Goal: Task Accomplishment & Management: Manage account settings

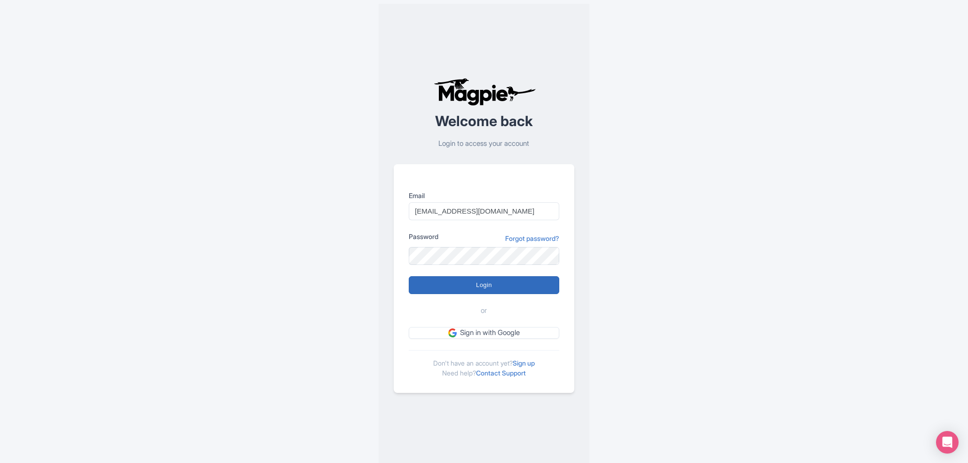
type input "support@malaysia-experience.com"
click at [484, 280] on input "Login" at bounding box center [484, 285] width 151 height 18
type input "Logging in..."
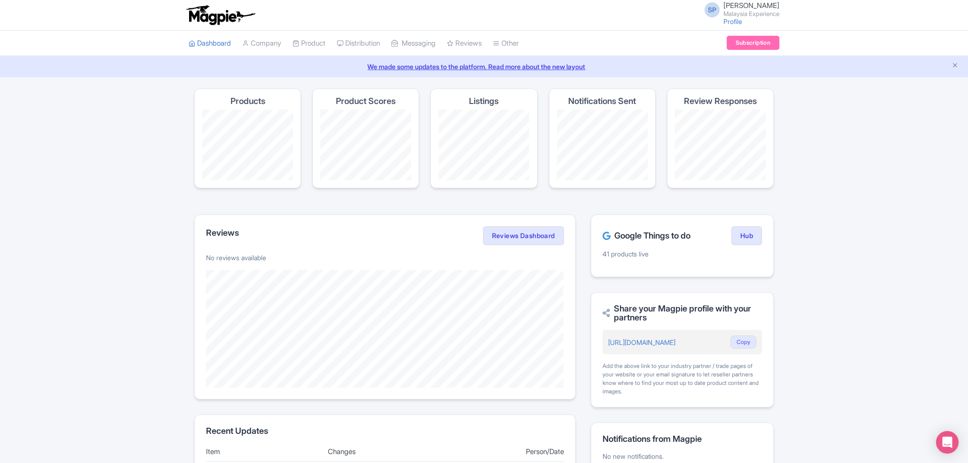
click at [244, 94] on div "Products" at bounding box center [247, 138] width 107 height 100
click at [267, 33] on link "Company" at bounding box center [261, 44] width 39 height 26
click at [307, 47] on link "Product" at bounding box center [309, 44] width 33 height 26
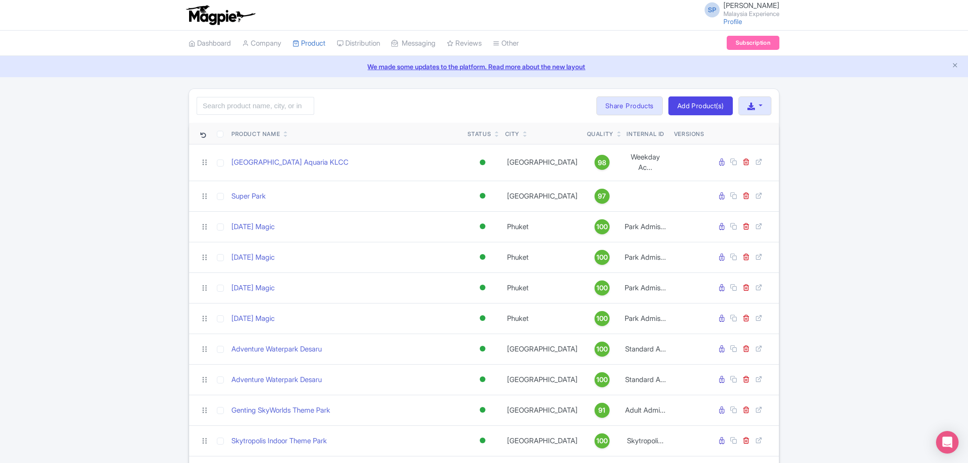
click at [285, 131] on icon at bounding box center [286, 132] width 4 height 6
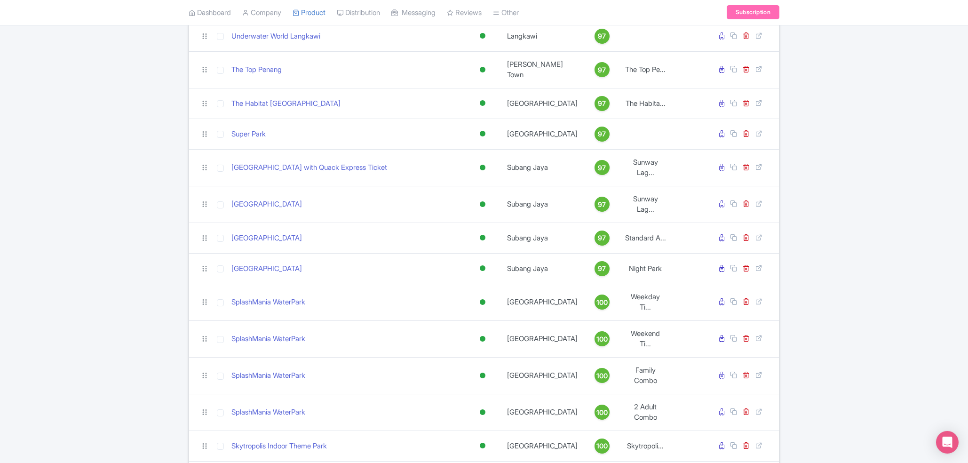
scroll to position [193, 0]
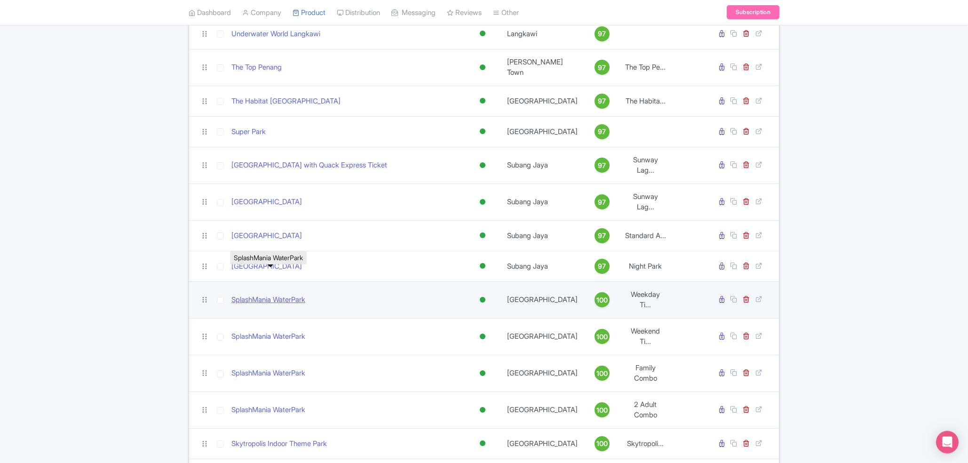
click at [289, 295] on link "SplashMania WaterPark" at bounding box center [269, 300] width 74 height 11
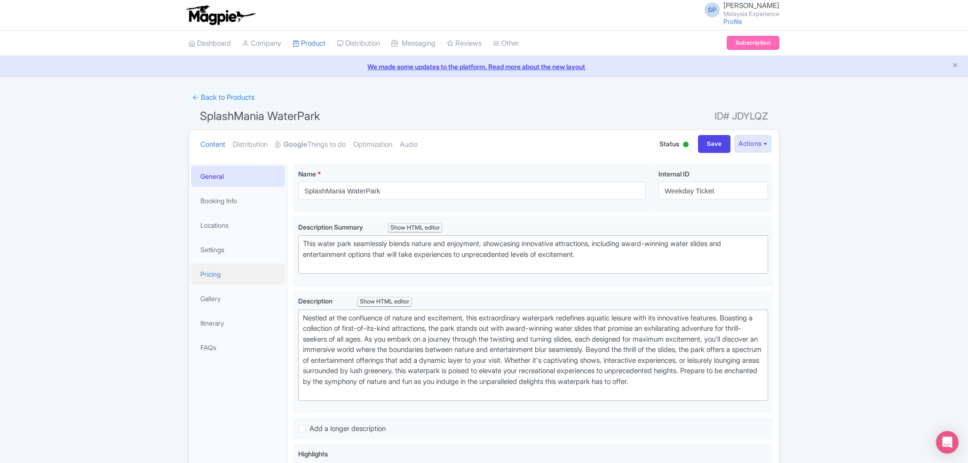
click at [205, 280] on link "Pricing" at bounding box center [238, 274] width 94 height 21
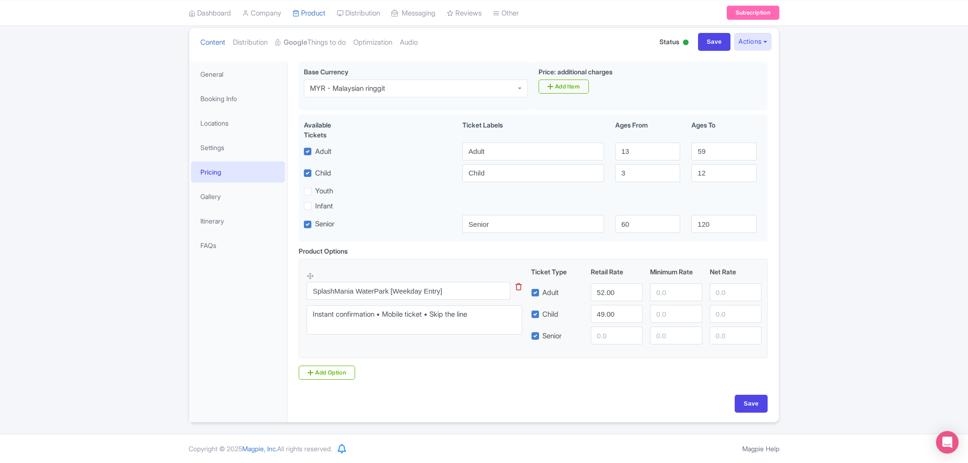
scroll to position [42, 0]
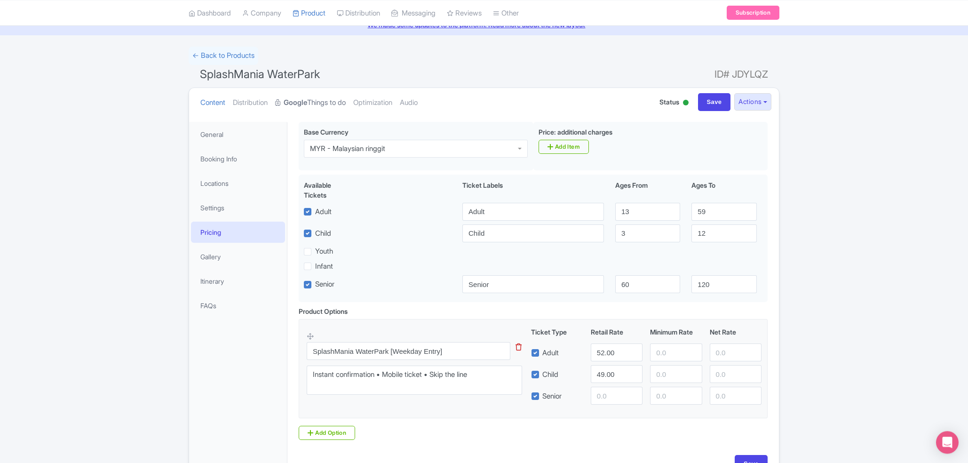
click at [298, 105] on strong "Google" at bounding box center [296, 102] width 24 height 11
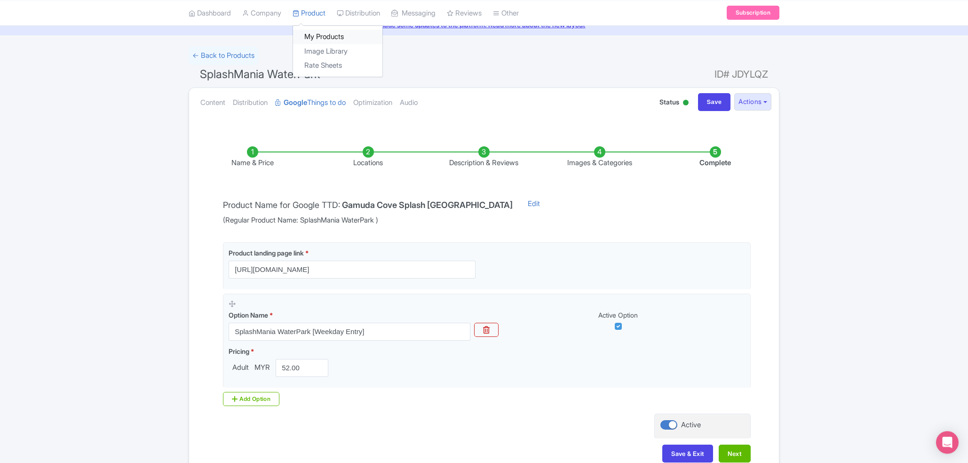
click at [326, 40] on link "My Products" at bounding box center [337, 37] width 89 height 15
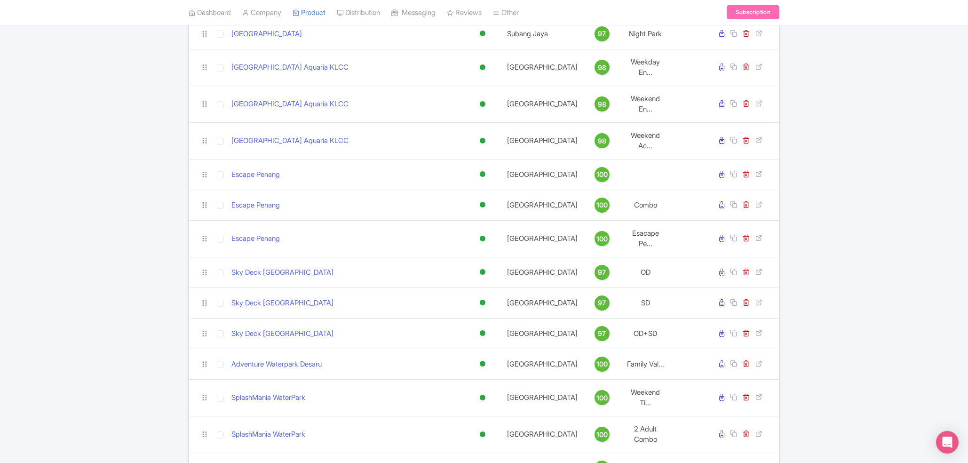
scroll to position [634, 0]
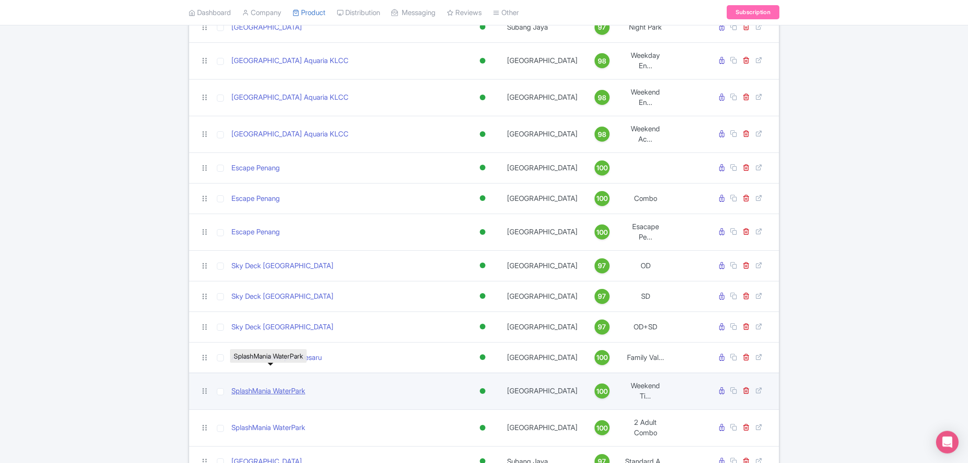
click at [254, 386] on link "SplashMania WaterPark" at bounding box center [269, 391] width 74 height 11
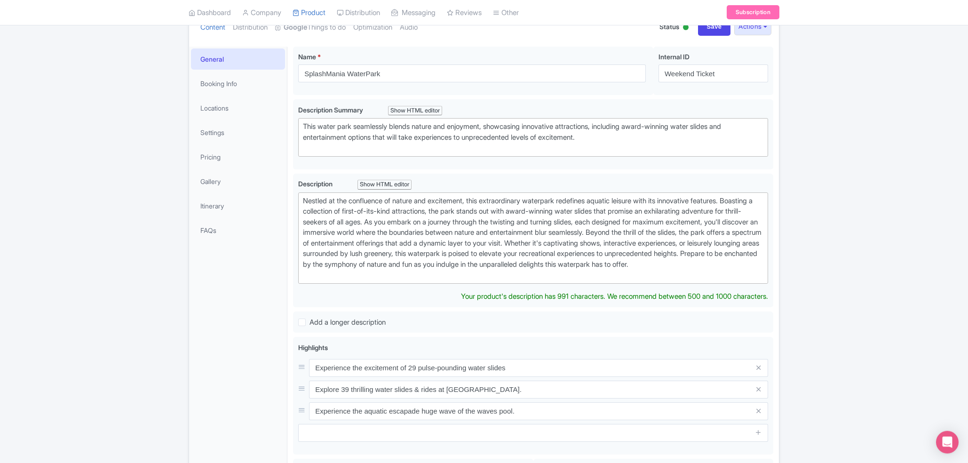
scroll to position [64, 0]
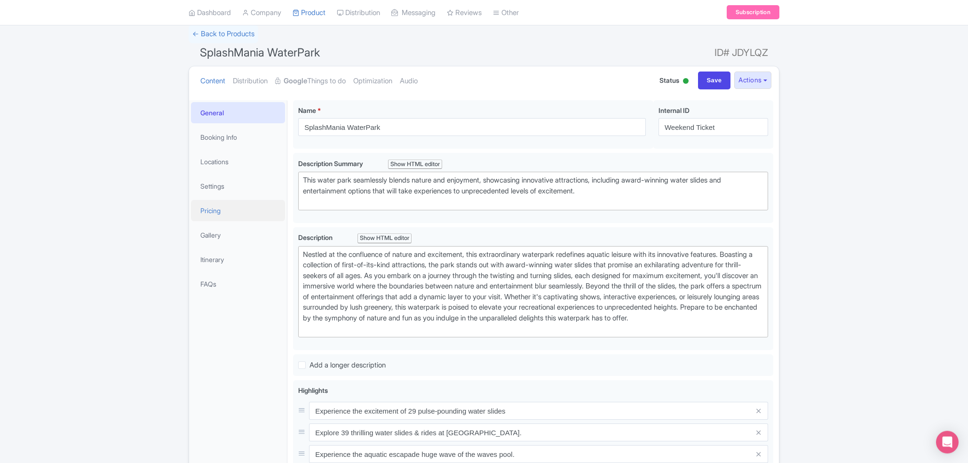
click at [220, 209] on link "Pricing" at bounding box center [238, 210] width 94 height 21
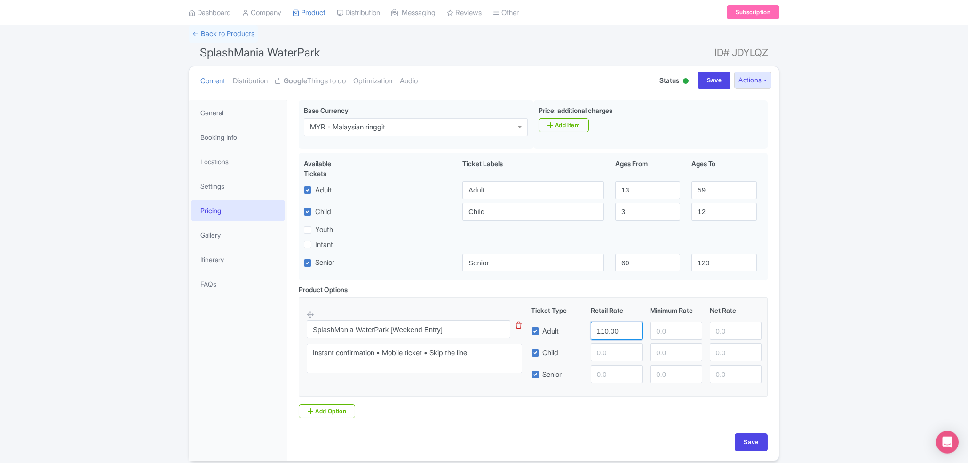
click at [605, 337] on input "110.00" at bounding box center [617, 331] width 52 height 18
click at [615, 330] on input "110.00" at bounding box center [617, 331] width 52 height 18
